Goal: Task Accomplishment & Management: Complete application form

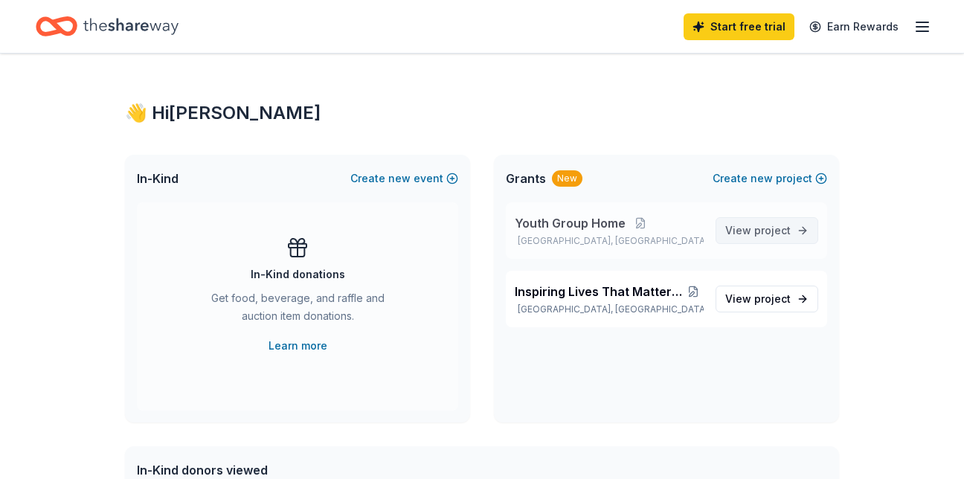
click at [777, 236] on span "View project" at bounding box center [757, 231] width 65 height 18
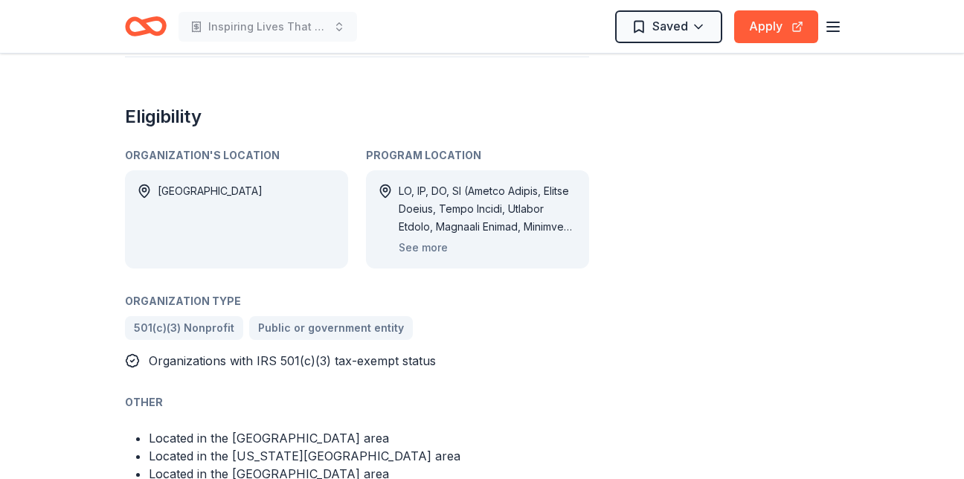
scroll to position [852, 0]
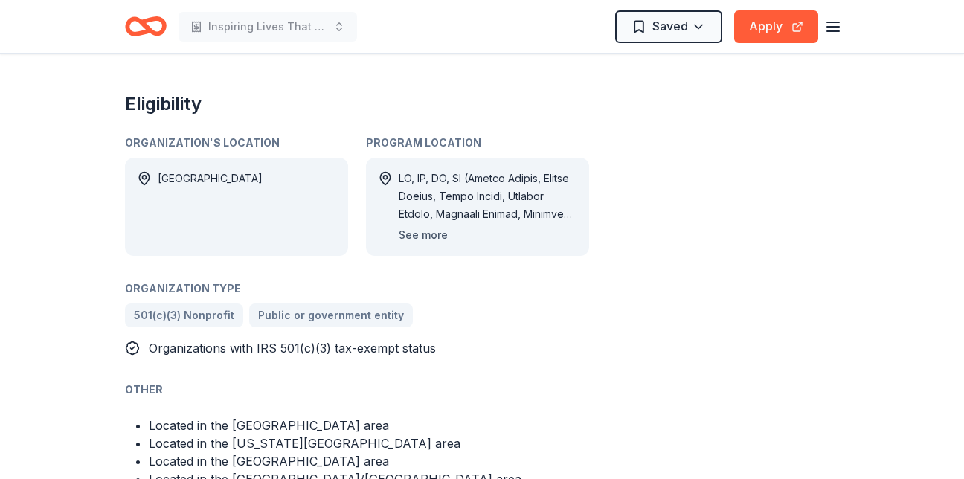
click at [436, 230] on button "See more" at bounding box center [423, 235] width 49 height 18
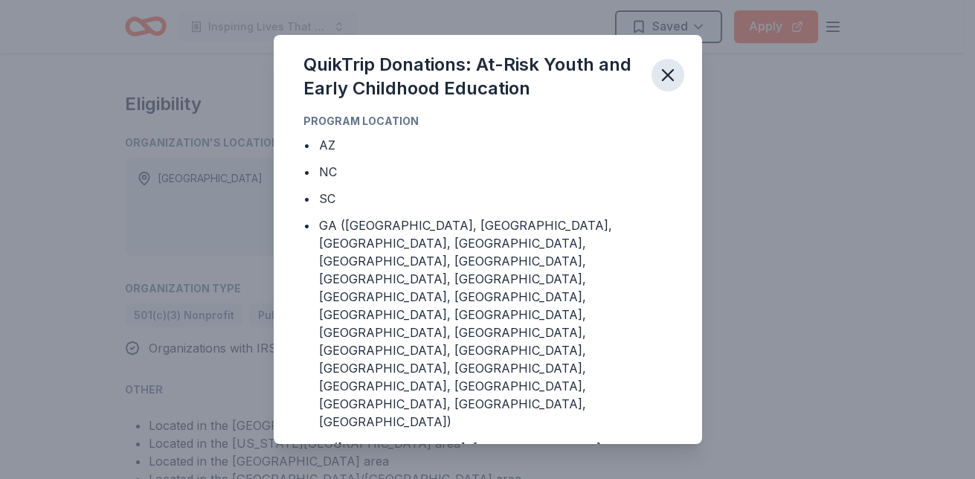
click at [658, 82] on icon "button" at bounding box center [667, 75] width 21 height 21
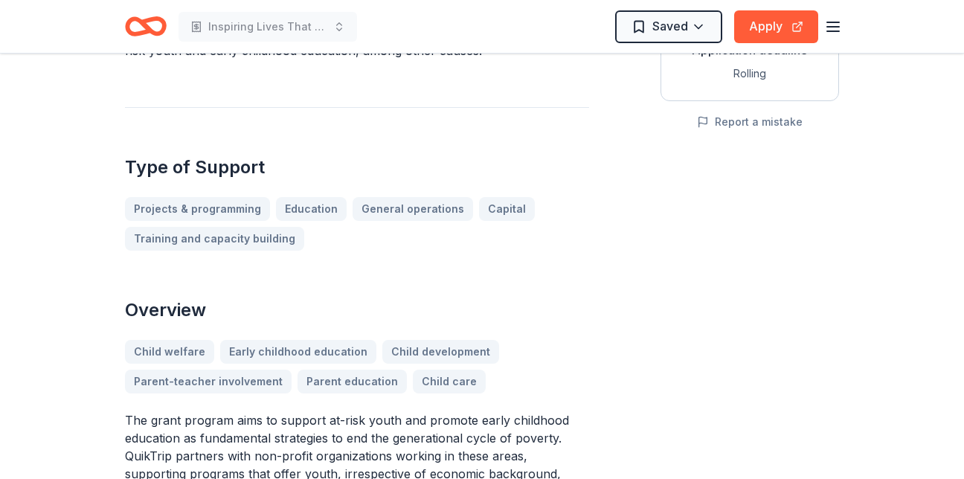
scroll to position [264, 0]
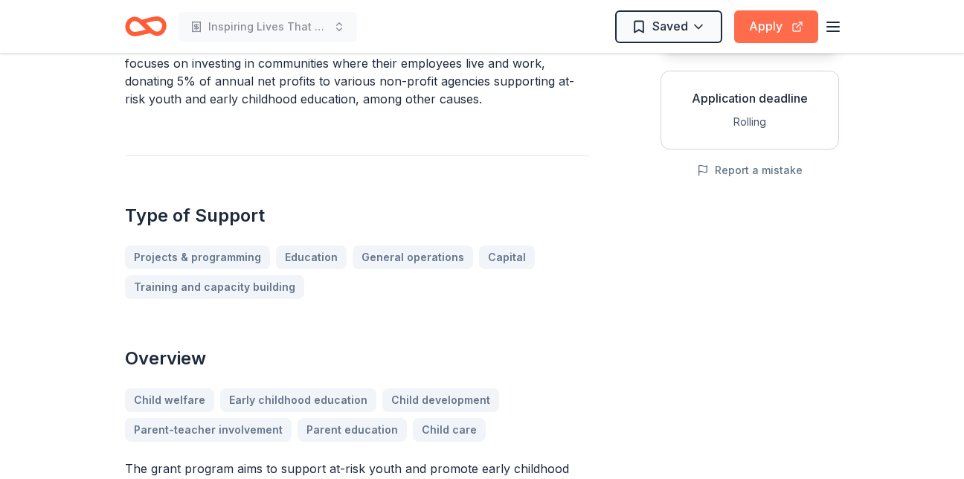
click at [768, 25] on button "Apply" at bounding box center [776, 26] width 84 height 33
